Goal: Information Seeking & Learning: Learn about a topic

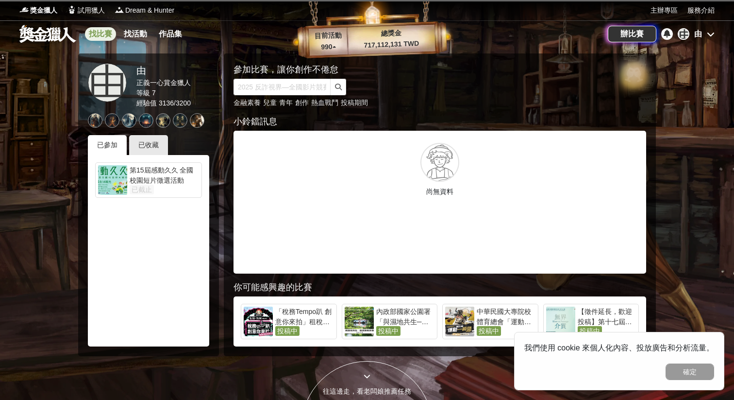
click at [99, 39] on link "找比賽" at bounding box center [100, 34] width 31 height 14
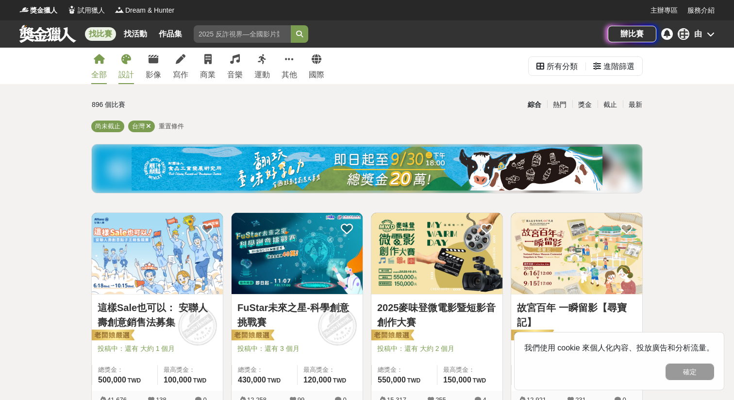
click at [125, 66] on link "設計" at bounding box center [126, 66] width 16 height 36
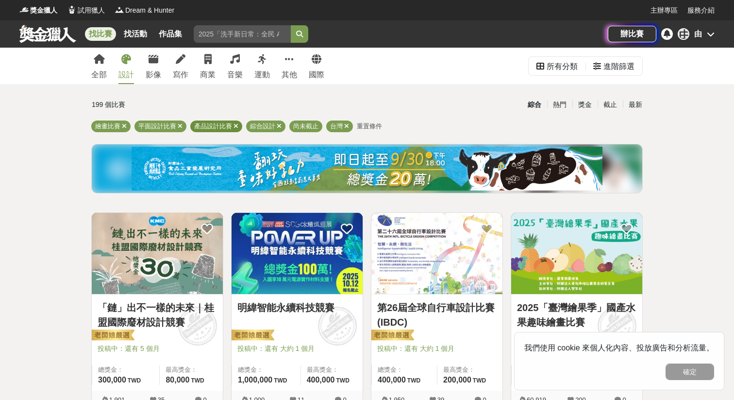
click at [236, 129] on icon at bounding box center [236, 126] width 5 height 6
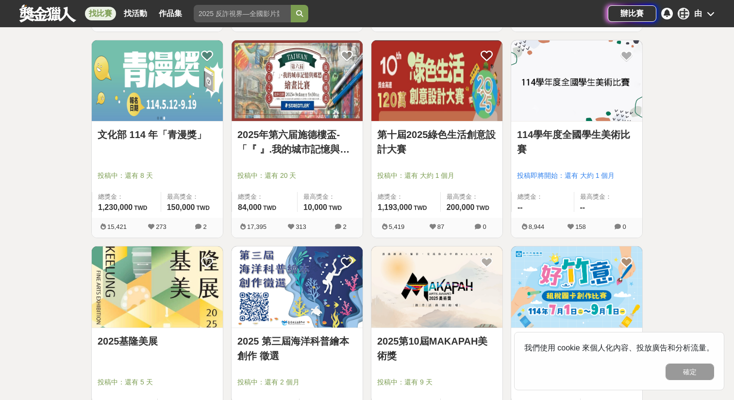
scroll to position [380, 0]
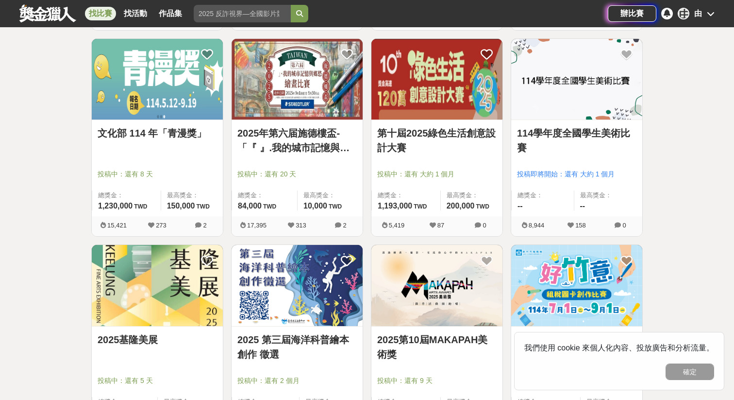
click at [296, 105] on img at bounding box center [297, 79] width 131 height 81
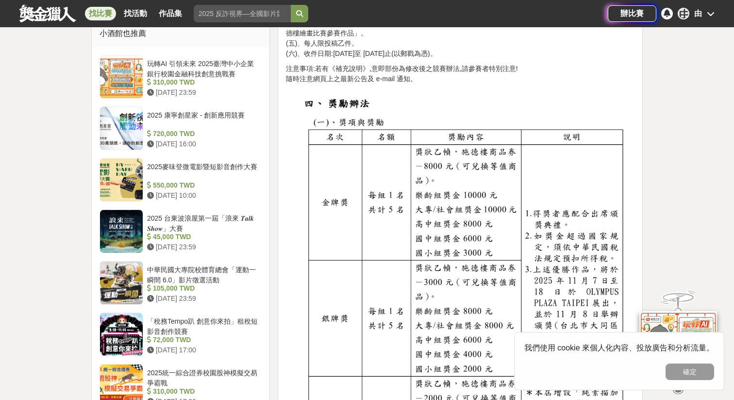
scroll to position [795, 0]
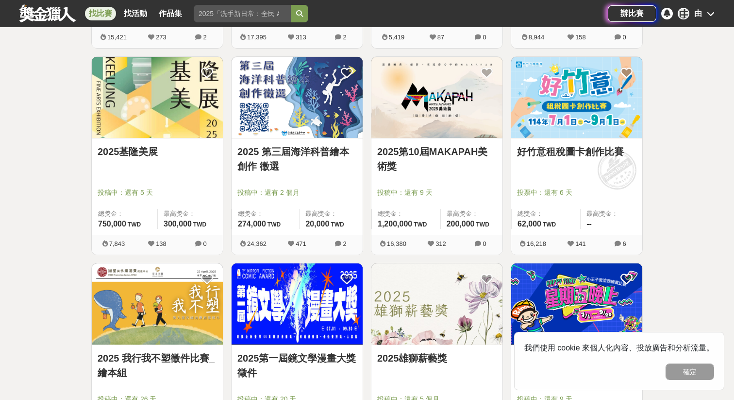
scroll to position [564, 0]
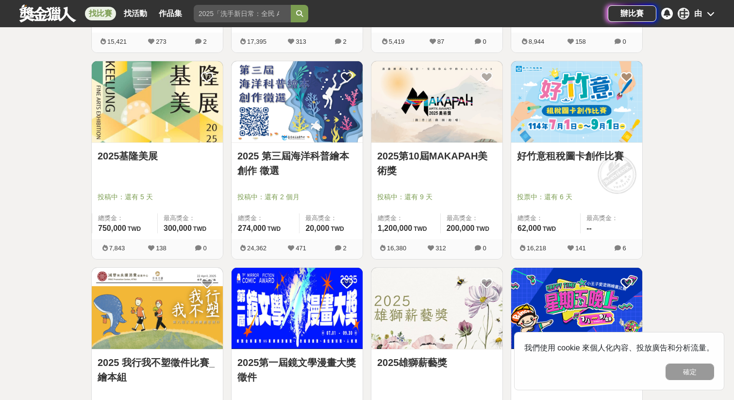
click at [164, 114] on img at bounding box center [157, 101] width 131 height 81
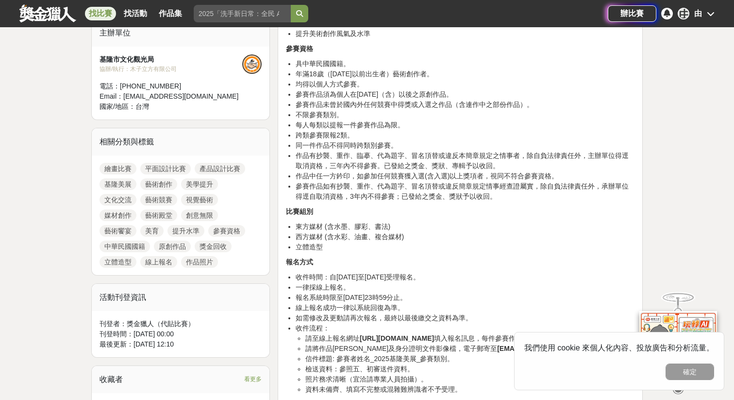
scroll to position [344, 0]
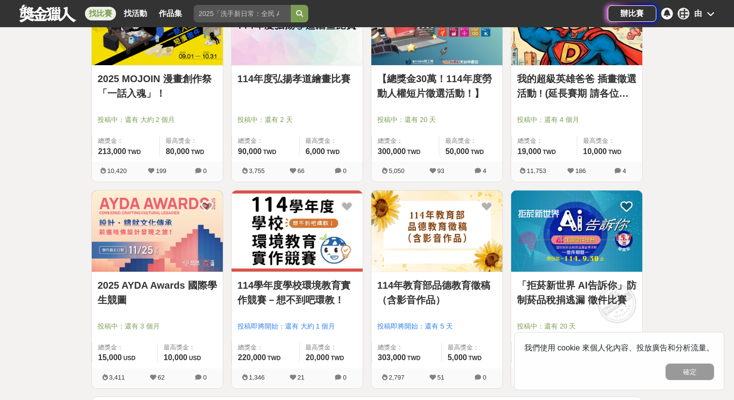
scroll to position [1056, 0]
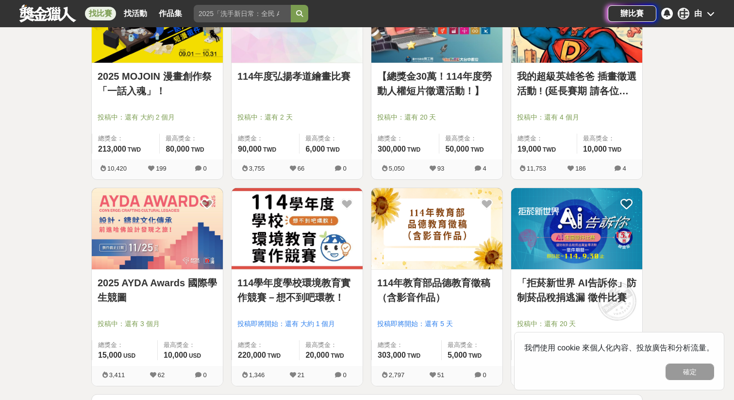
click at [163, 230] on img at bounding box center [157, 228] width 131 height 81
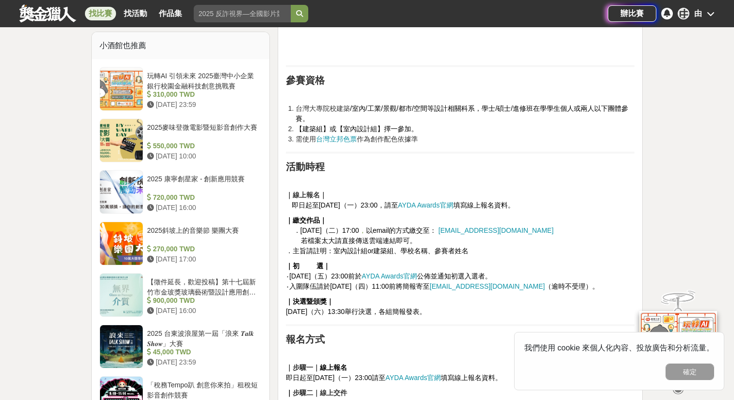
scroll to position [772, 0]
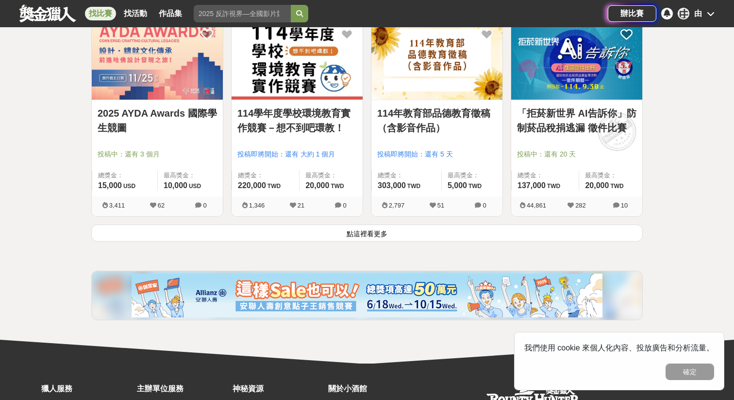
scroll to position [1225, 0]
click at [360, 230] on button "點這裡看更多" at bounding box center [367, 233] width 552 height 17
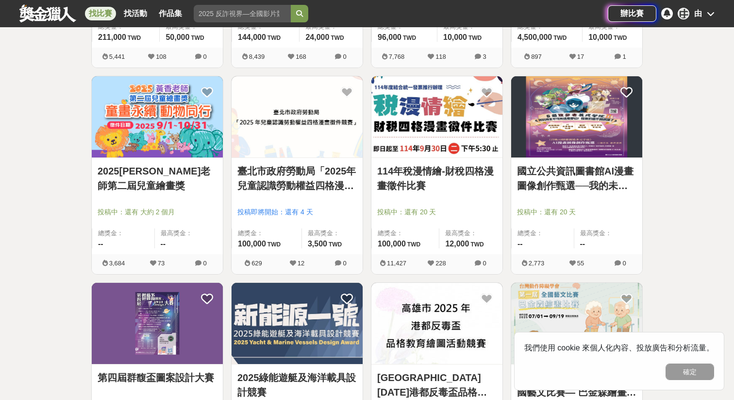
scroll to position [2200, 0]
